Goal: Navigation & Orientation: Understand site structure

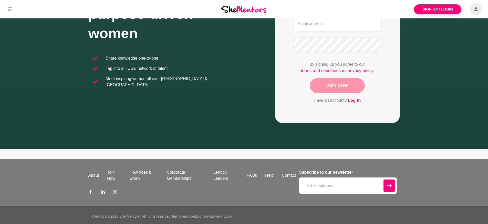
scroll to position [92, 0]
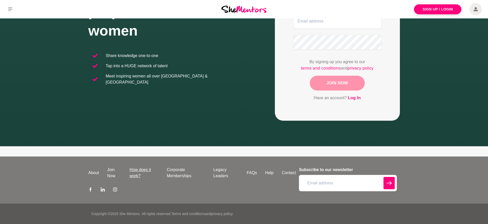
click at [134, 170] on link "How does it work?" at bounding box center [144, 173] width 37 height 12
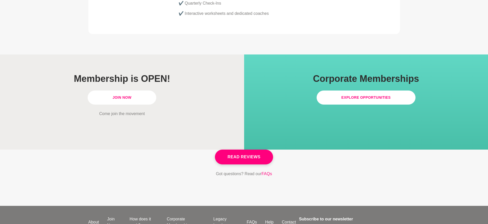
scroll to position [1465, 0]
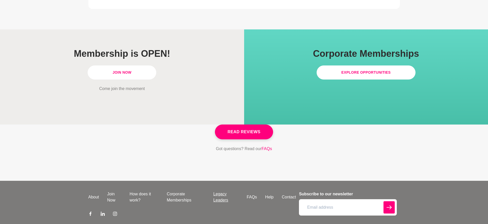
click at [218, 191] on link "Legacy Leaders" at bounding box center [225, 197] width 33 height 12
